Goal: Information Seeking & Learning: Learn about a topic

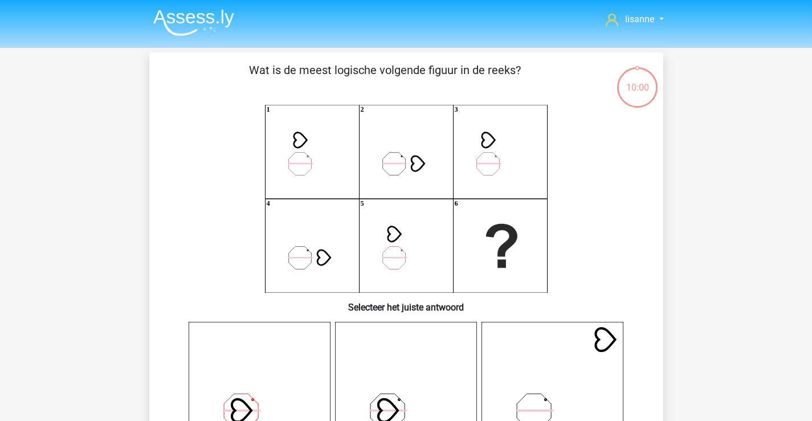
scroll to position [399, 0]
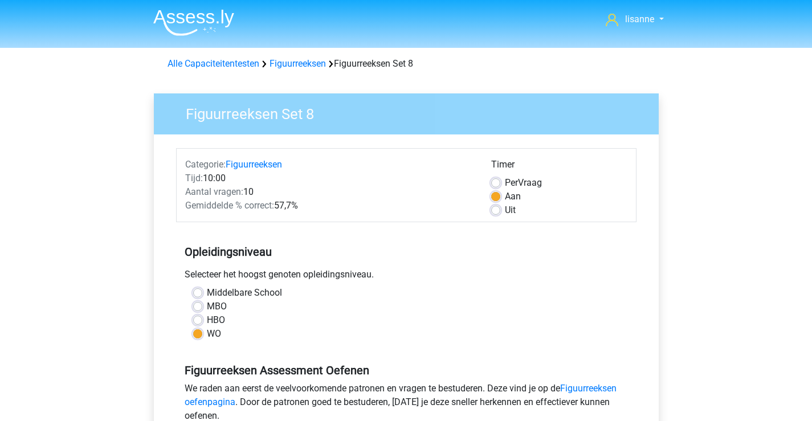
scroll to position [228, 0]
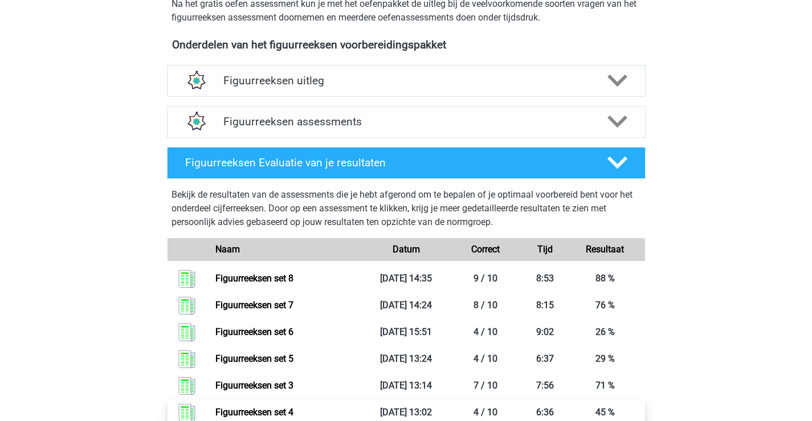
scroll to position [337, 0]
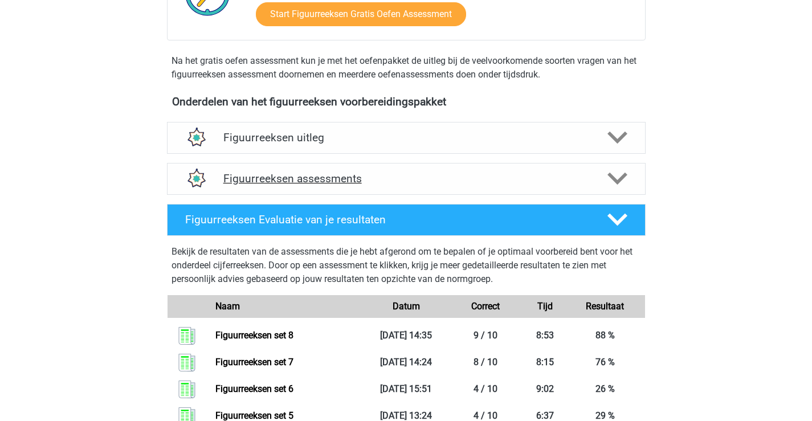
click at [436, 175] on h4 "Figuurreeksen assessments" at bounding box center [406, 178] width 366 height 13
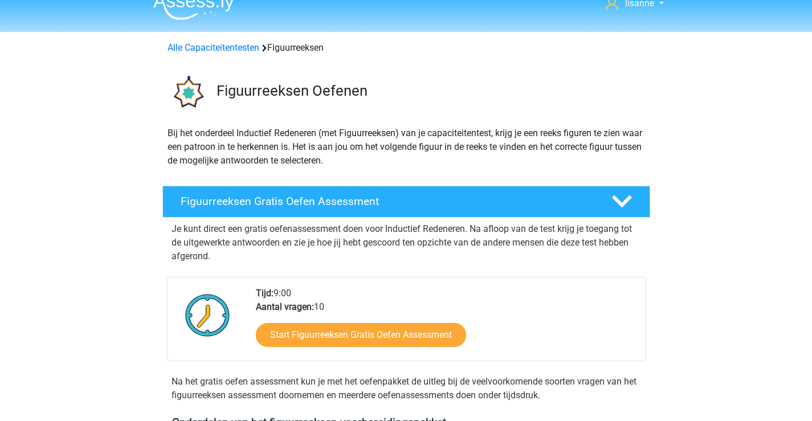
scroll to position [0, 0]
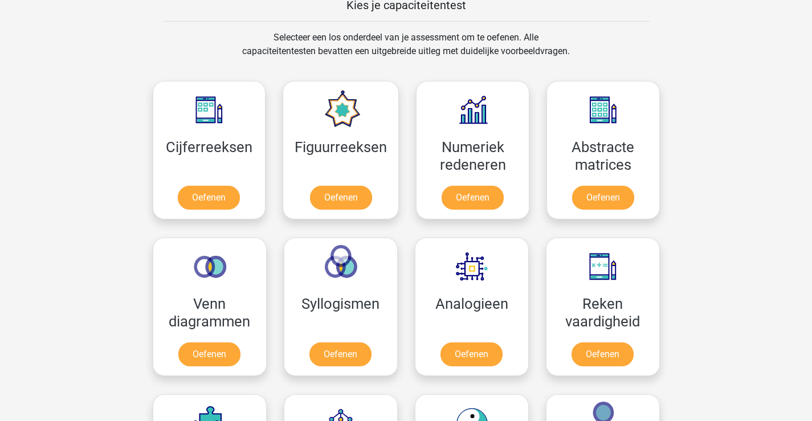
scroll to position [498, 0]
